Goal: Check status: Check status

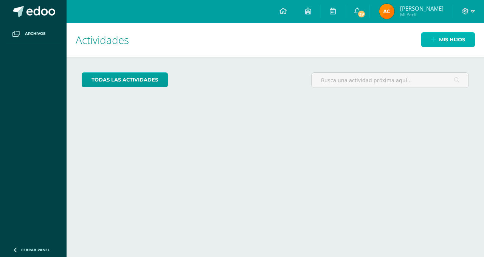
click at [450, 39] on span "Mis hijos" at bounding box center [452, 40] width 26 height 14
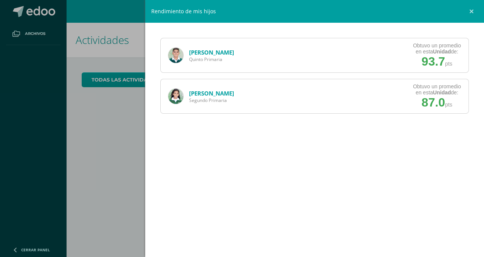
click at [215, 54] on link "[PERSON_NAME]" at bounding box center [211, 52] width 45 height 8
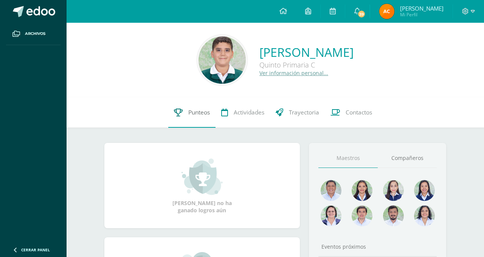
click at [196, 113] on span "Punteos" at bounding box center [199, 112] width 22 height 8
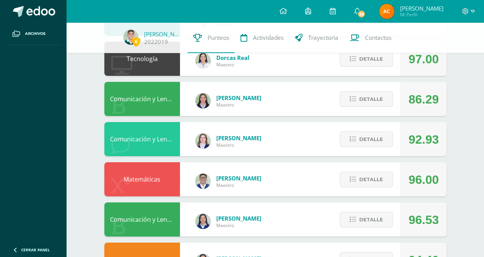
scroll to position [192, 0]
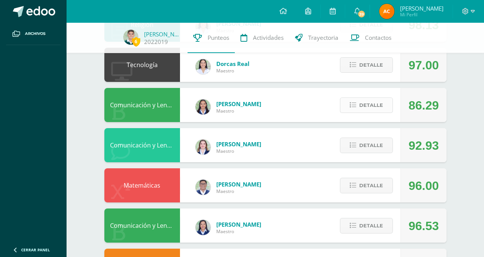
click at [364, 104] on span "Detalle" at bounding box center [372, 105] width 24 height 14
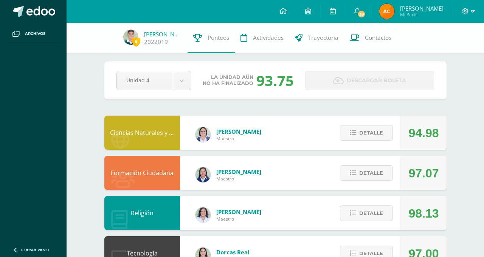
scroll to position [0, 0]
